Goal: Use online tool/utility: Utilize a website feature to perform a specific function

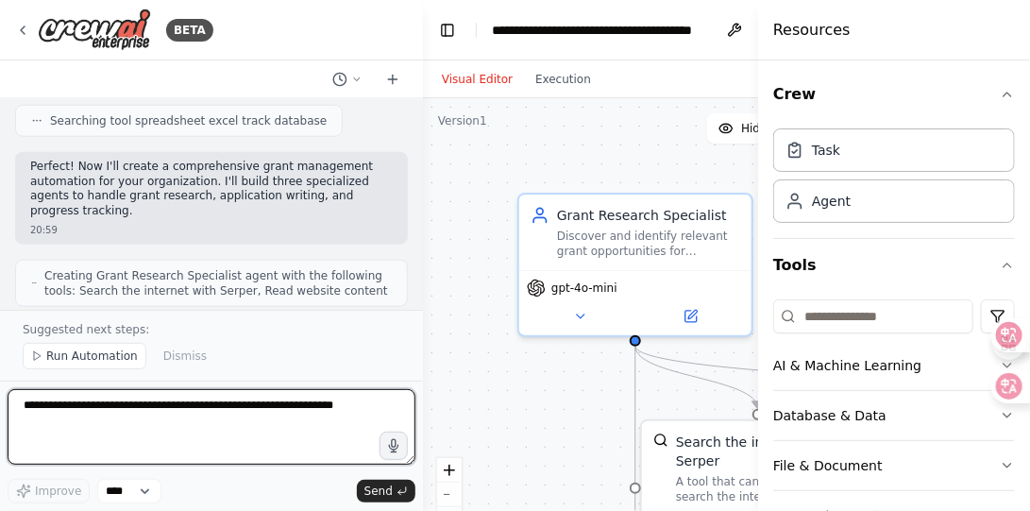
scroll to position [755, 0]
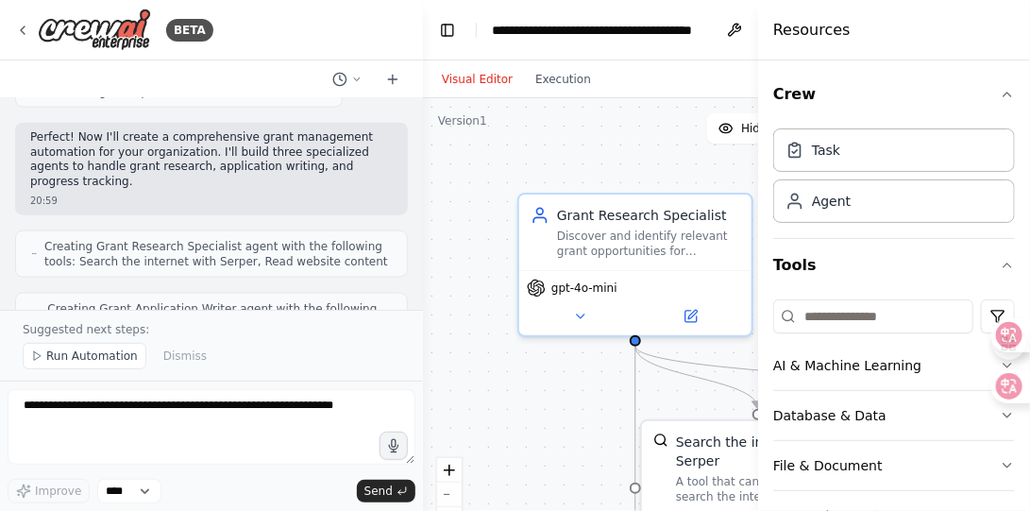
click at [663, 93] on div "Visual Editor Execution" at bounding box center [669, 79] width 493 height 38
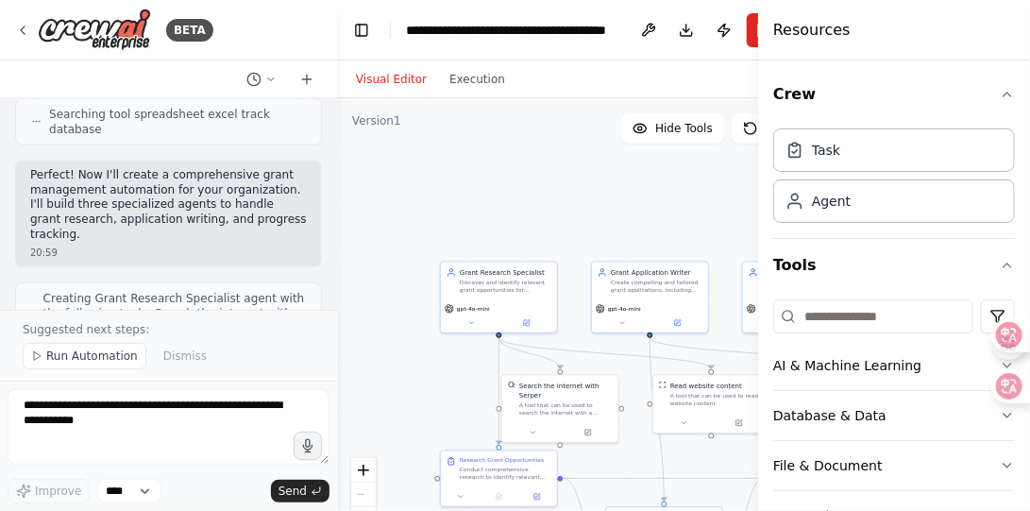
scroll to position [852, 0]
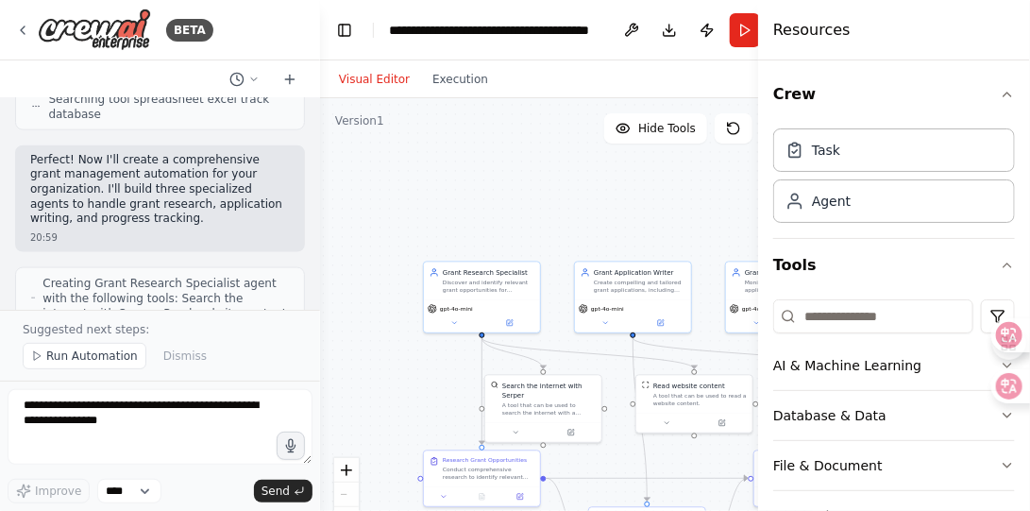
drag, startPoint x: 421, startPoint y: 334, endPoint x: 320, endPoint y: 337, distance: 101.1
click at [320, 337] on div "BETA 我们是一家位于台湾的[DEMOGRAPHIC_DATA]组织，过去七年来持续致力于人类身心健康。通过线上与线下的瑜伽、冥想和灵性课程，我们已经帮助成…" at bounding box center [515, 255] width 1030 height 511
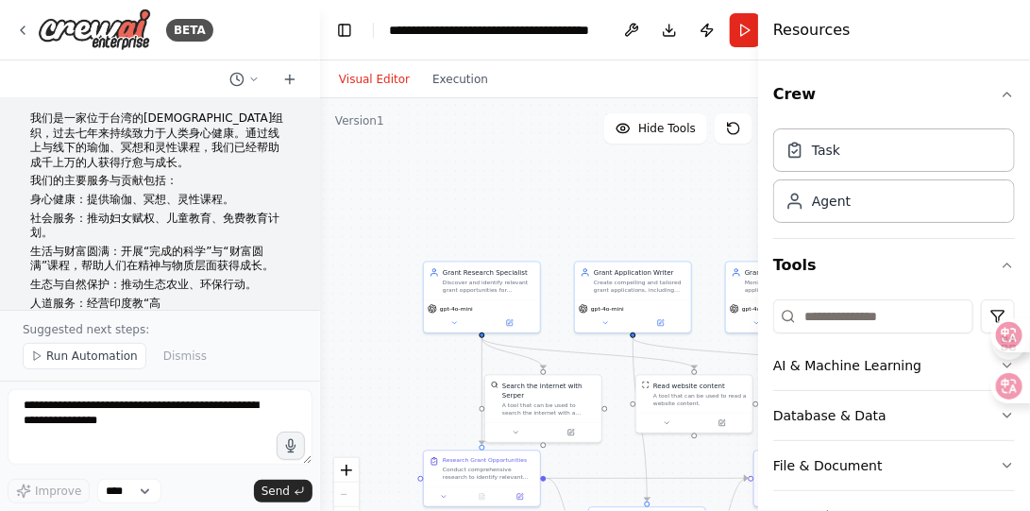
scroll to position [0, 0]
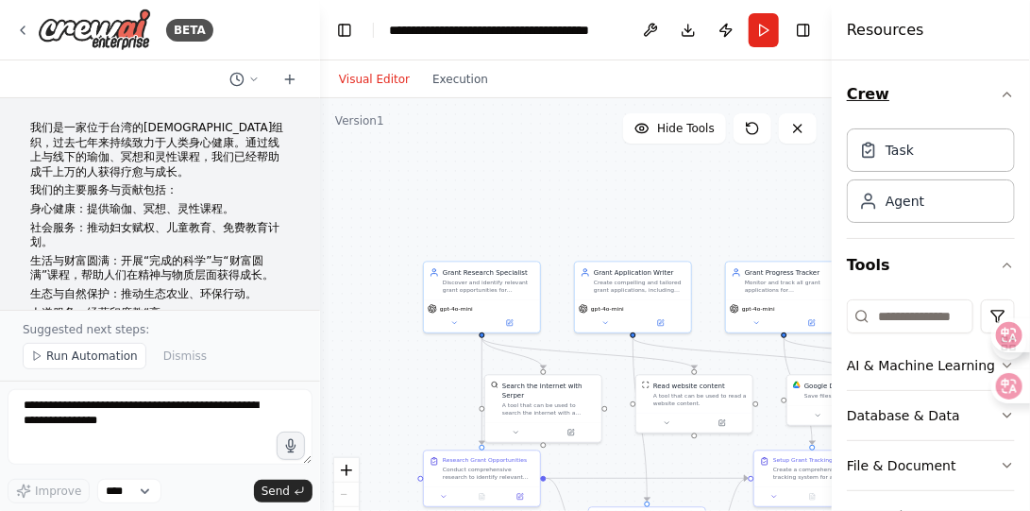
drag, startPoint x: 760, startPoint y: 63, endPoint x: 891, endPoint y: 73, distance: 131.6
click at [891, 73] on div "Resources Crew Task Agent Tools AI & Machine Learning Database & Data File & Do…" at bounding box center [931, 255] width 198 height 511
click at [761, 35] on button "Run" at bounding box center [764, 30] width 30 height 34
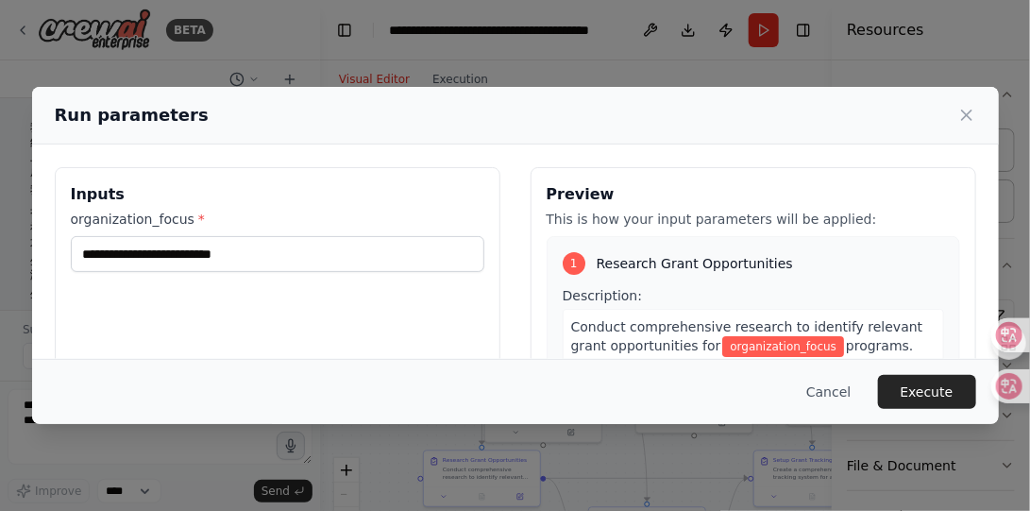
drag, startPoint x: 832, startPoint y: 112, endPoint x: 875, endPoint y: 116, distance: 43.6
click at [875, 116] on body "BETA 我们是一家位于台湾的[DEMOGRAPHIC_DATA]组织，过去七年来持续致力于人类身心健康。通过线上与线下的瑜伽、冥想和灵性课程，我们已经帮助成…" at bounding box center [515, 255] width 1030 height 511
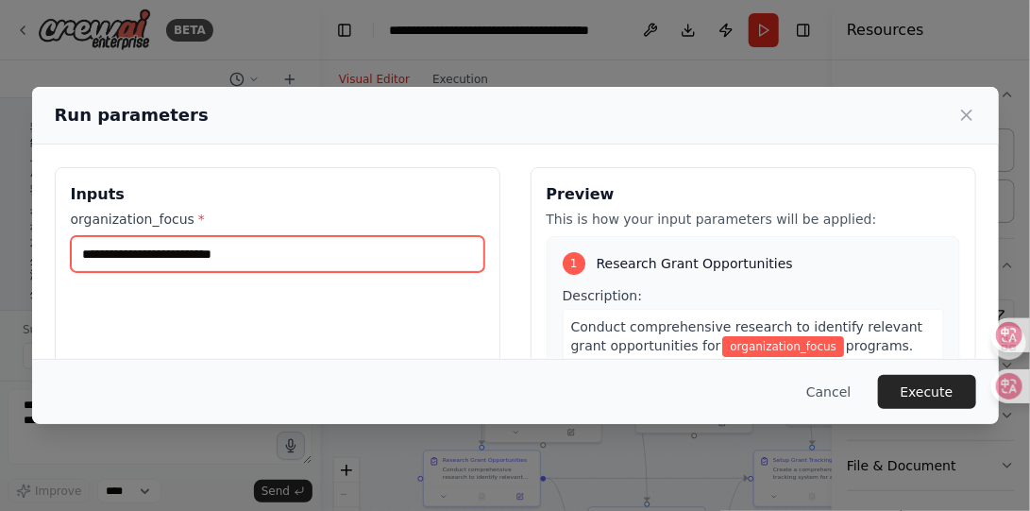
click at [342, 257] on input "organization_focus *" at bounding box center [278, 254] width 414 height 36
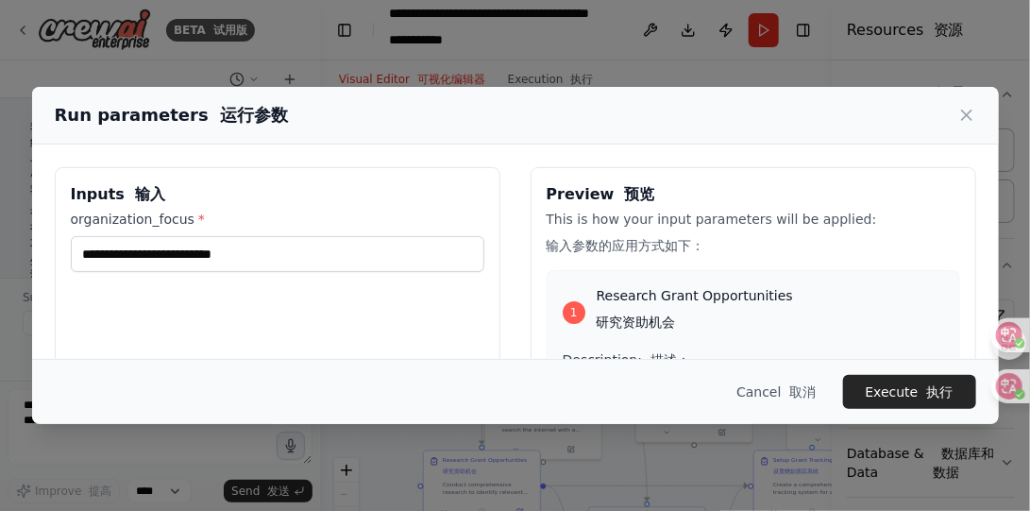
click at [179, 219] on label "organization_focus *" at bounding box center [278, 219] width 414 height 19
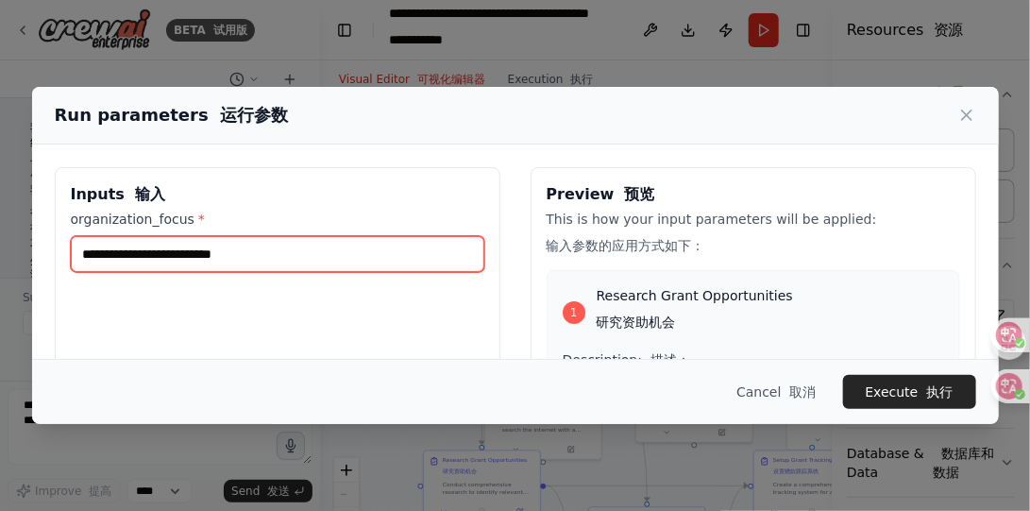
click at [179, 236] on input "organization_focus *" at bounding box center [278, 254] width 414 height 36
click at [212, 261] on input "organization_focus *" at bounding box center [278, 254] width 414 height 36
drag, startPoint x: 292, startPoint y: 257, endPoint x: 122, endPoint y: 258, distance: 170.0
click at [122, 258] on input "organization_focus *" at bounding box center [278, 254] width 414 height 36
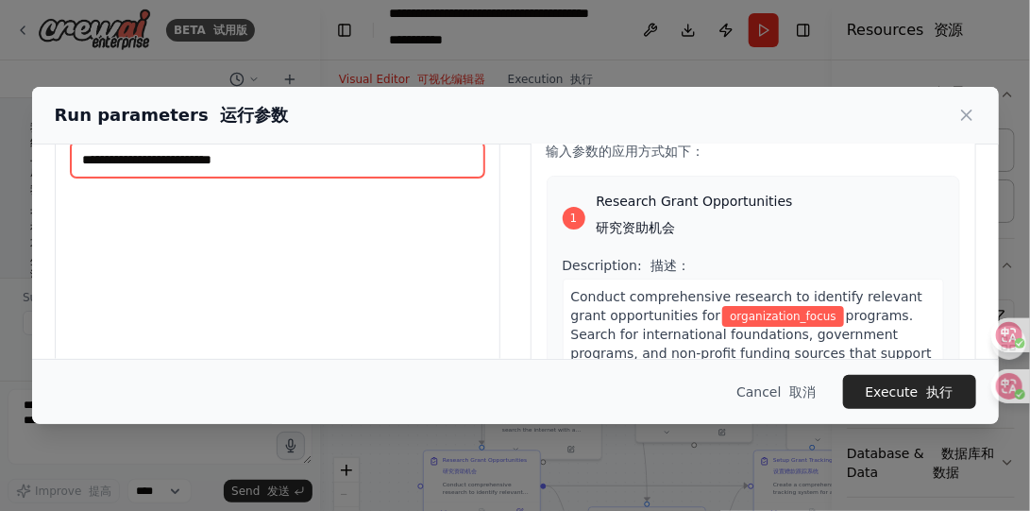
paste input "**********"
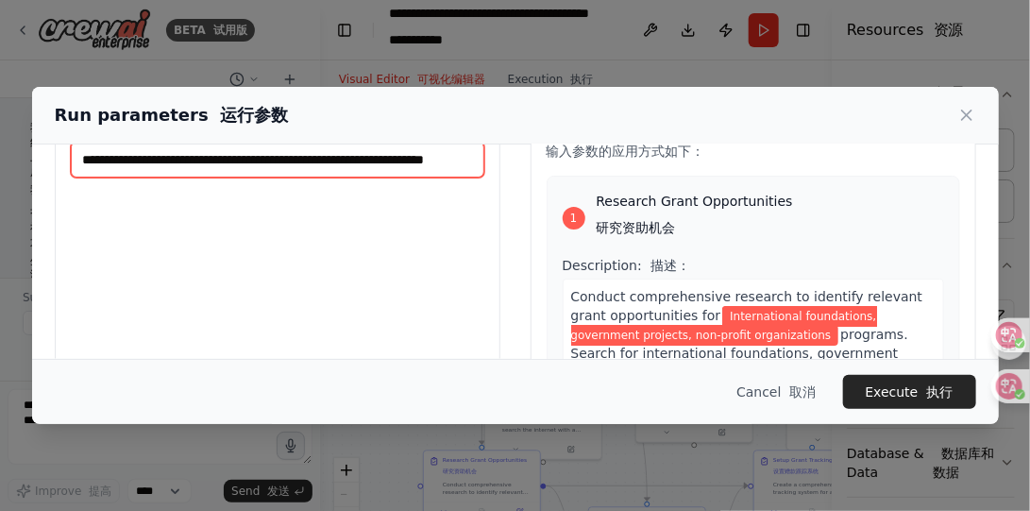
scroll to position [0, 76]
type input "**********"
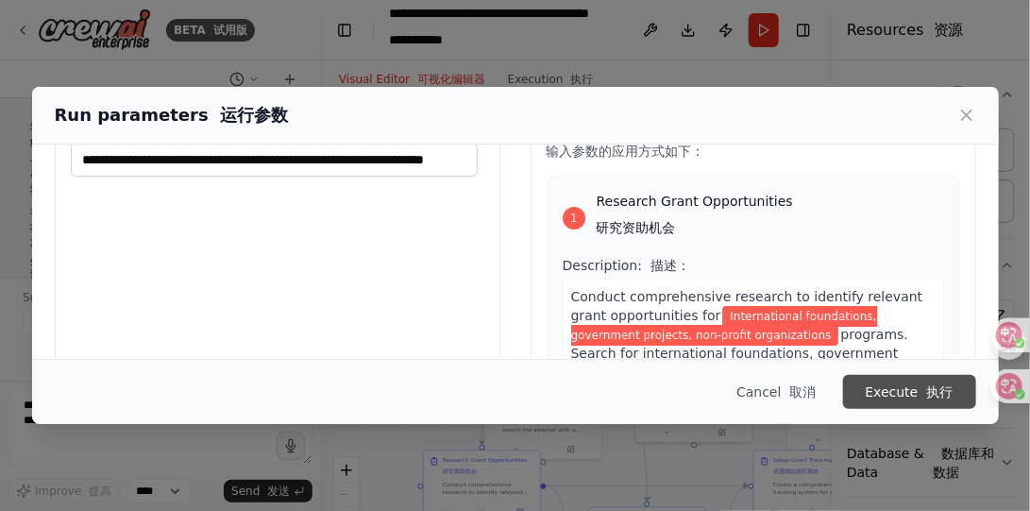
scroll to position [0, 0]
click at [908, 390] on button "Execute 执行" at bounding box center [909, 392] width 133 height 34
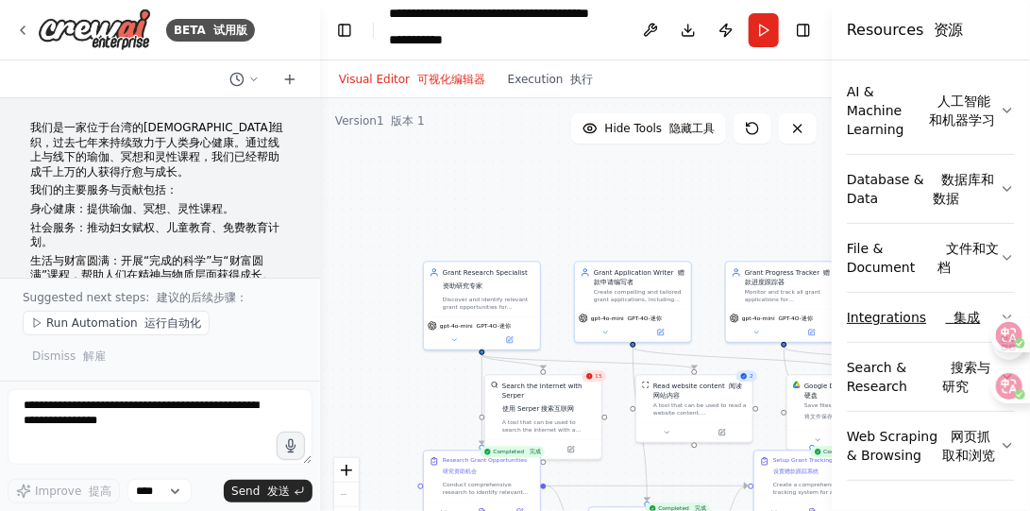
scroll to position [288, 0]
click at [249, 491] on span "Send 发送" at bounding box center [260, 490] width 59 height 15
click at [287, 495] on font "发送" at bounding box center [278, 490] width 23 height 13
click at [808, 29] on button "Toggle Right Sidebar" at bounding box center [803, 30] width 26 height 26
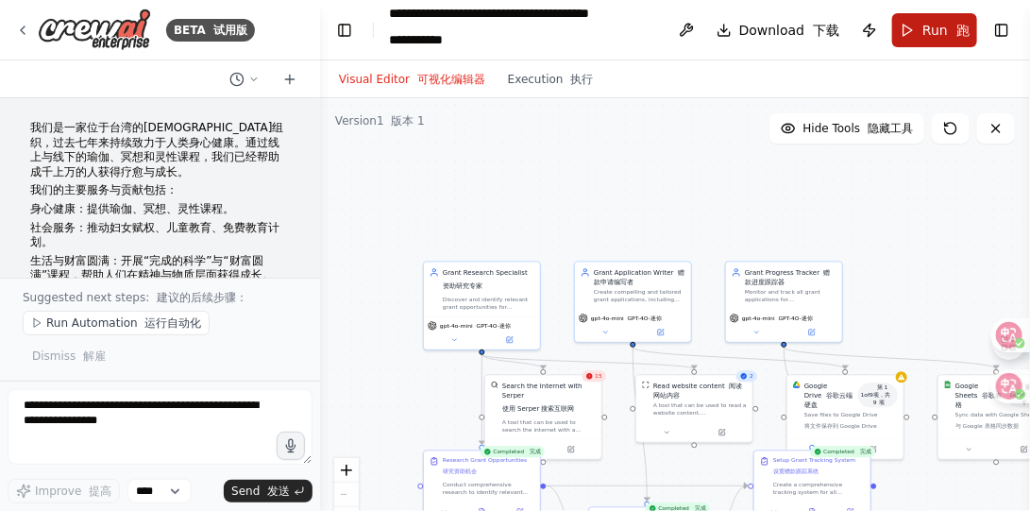
click at [934, 37] on span "Run 跑" at bounding box center [946, 30] width 47 height 19
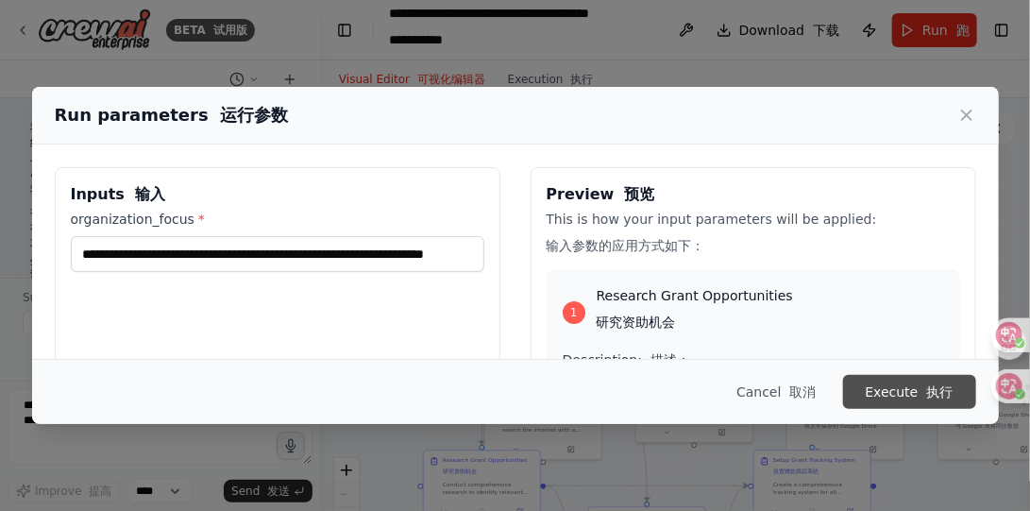
click at [905, 389] on button "Execute 执行" at bounding box center [909, 392] width 133 height 34
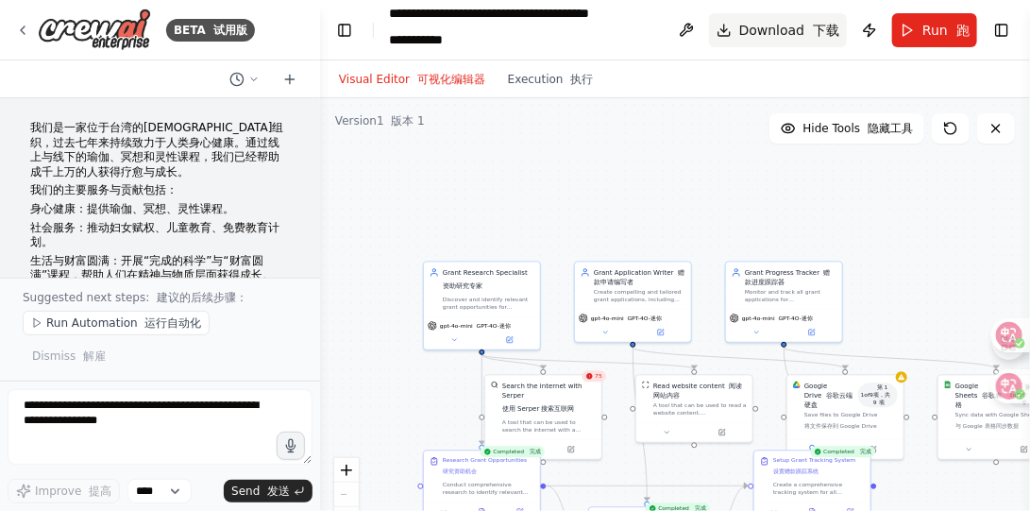
click at [726, 26] on button "Download 下载" at bounding box center [778, 30] width 139 height 34
click at [598, 171] on div ".deletable-edge-delete-btn { width: 20px; height: 20px; border: 0px solid #ffff…" at bounding box center [675, 334] width 710 height 472
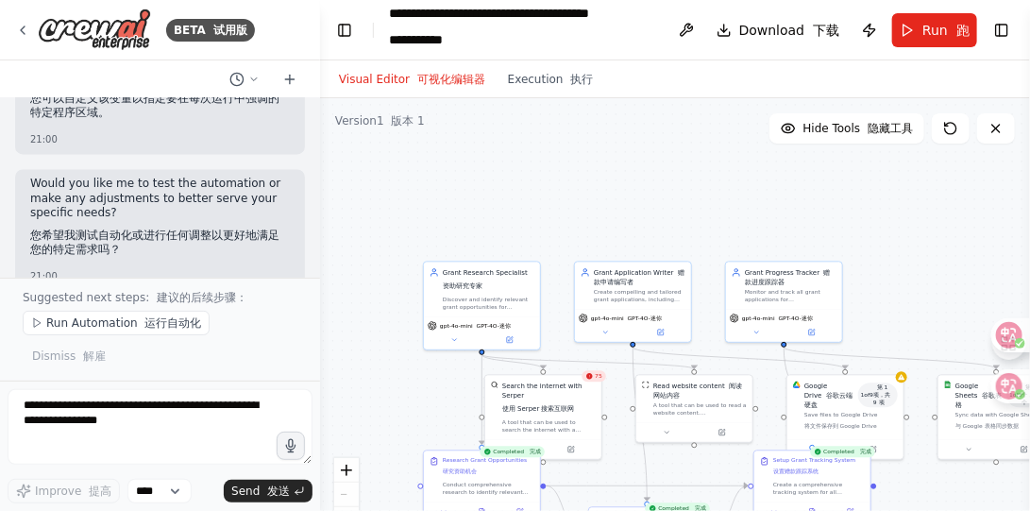
scroll to position [3799, 0]
